Goal: Book appointment/travel/reservation

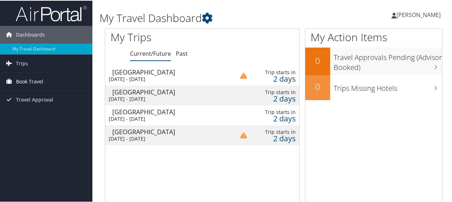
click at [34, 80] on span "Book Travel" at bounding box center [29, 81] width 27 height 18
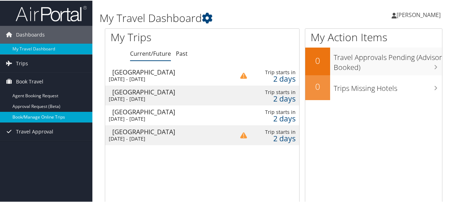
click at [45, 115] on link "Book/Manage Online Trips" at bounding box center [46, 116] width 92 height 11
